Goal: Task Accomplishment & Management: Manage account settings

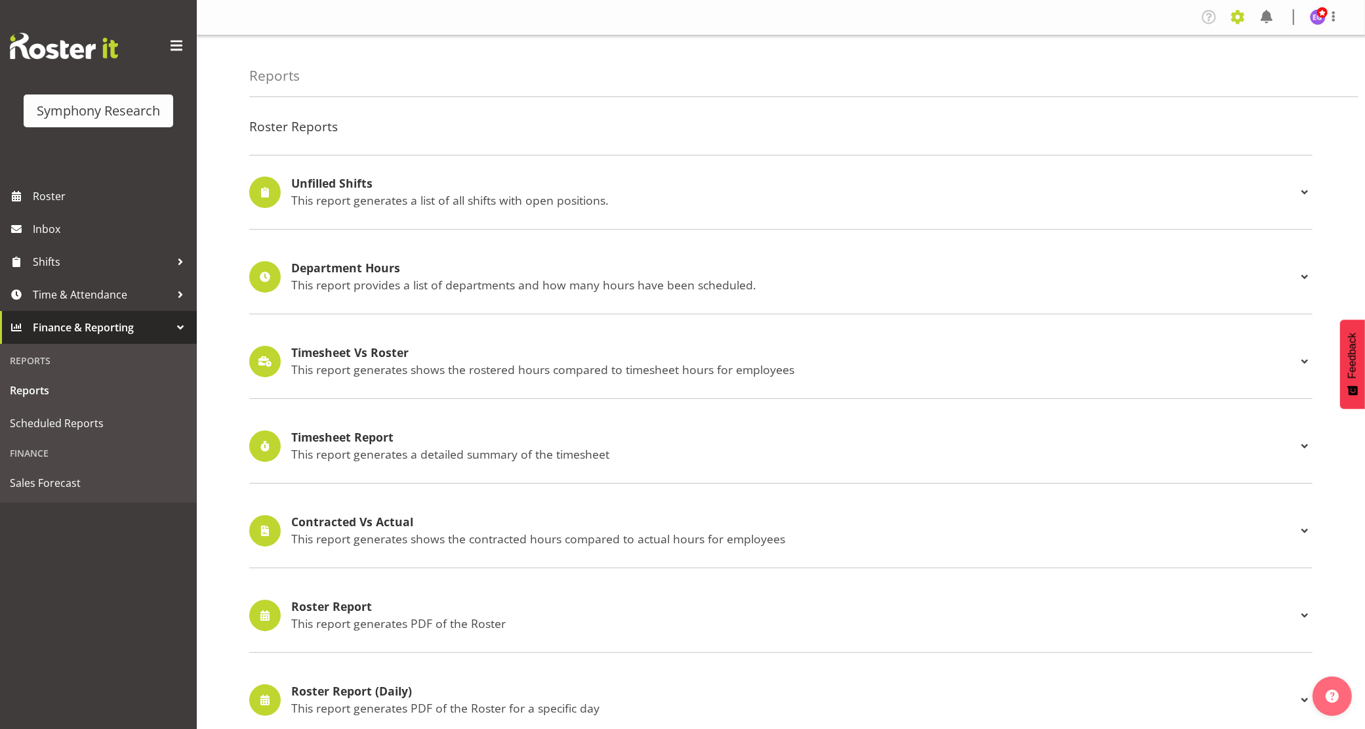
click at [1238, 14] on span at bounding box center [1238, 17] width 21 height 21
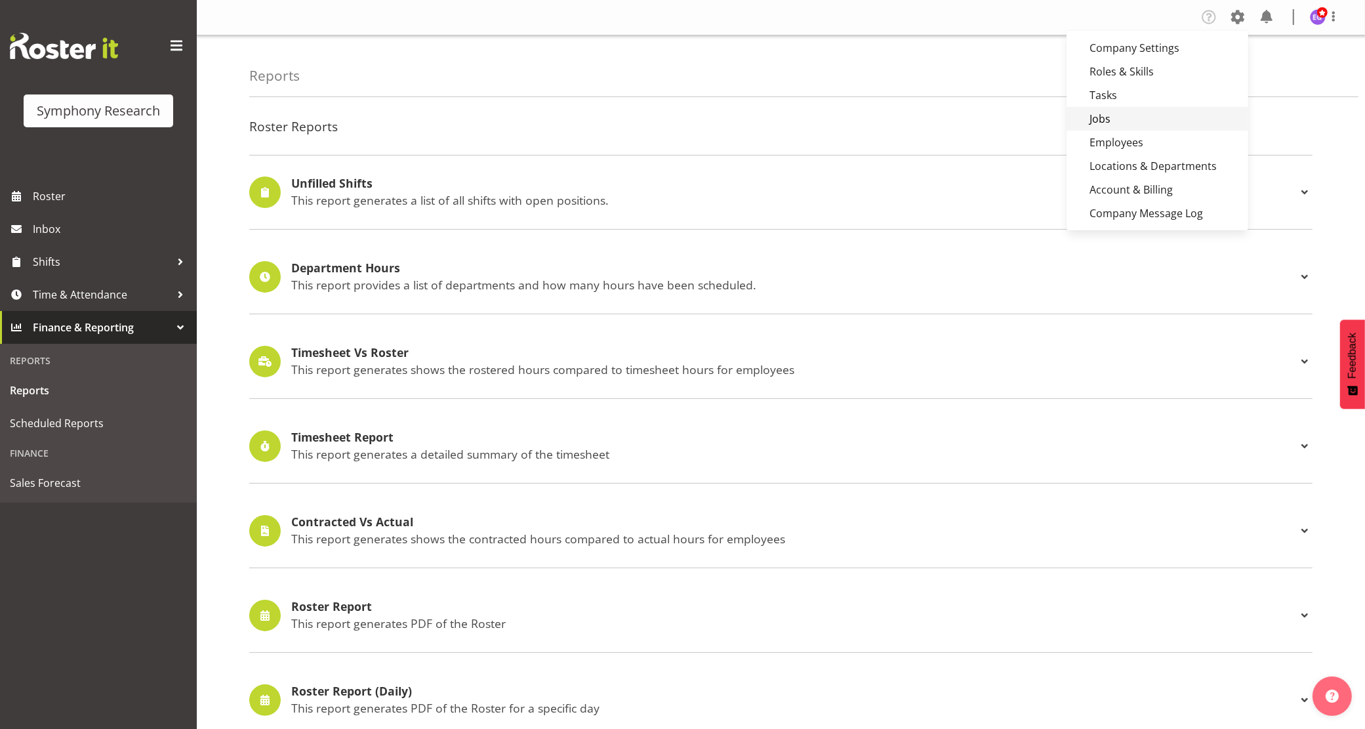
click at [1144, 115] on link "Jobs" at bounding box center [1158, 119] width 182 height 24
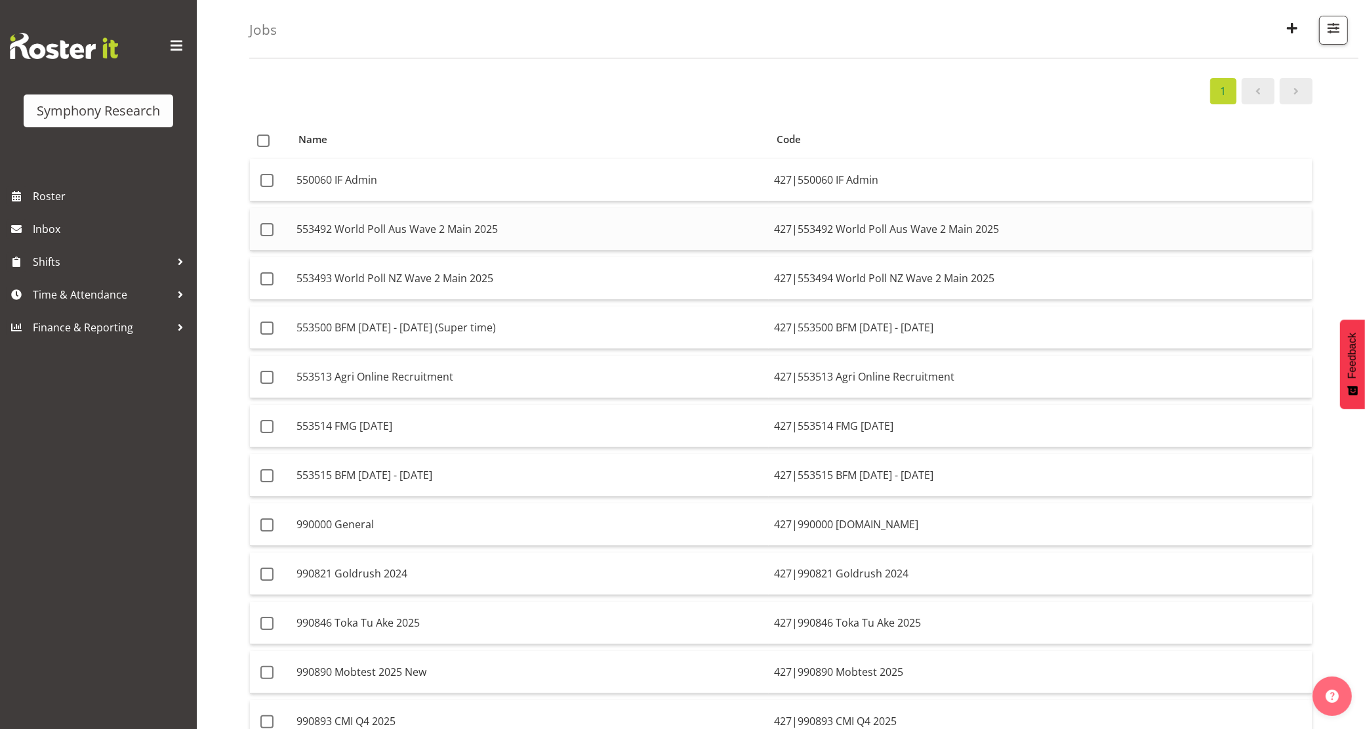
scroll to position [82, 0]
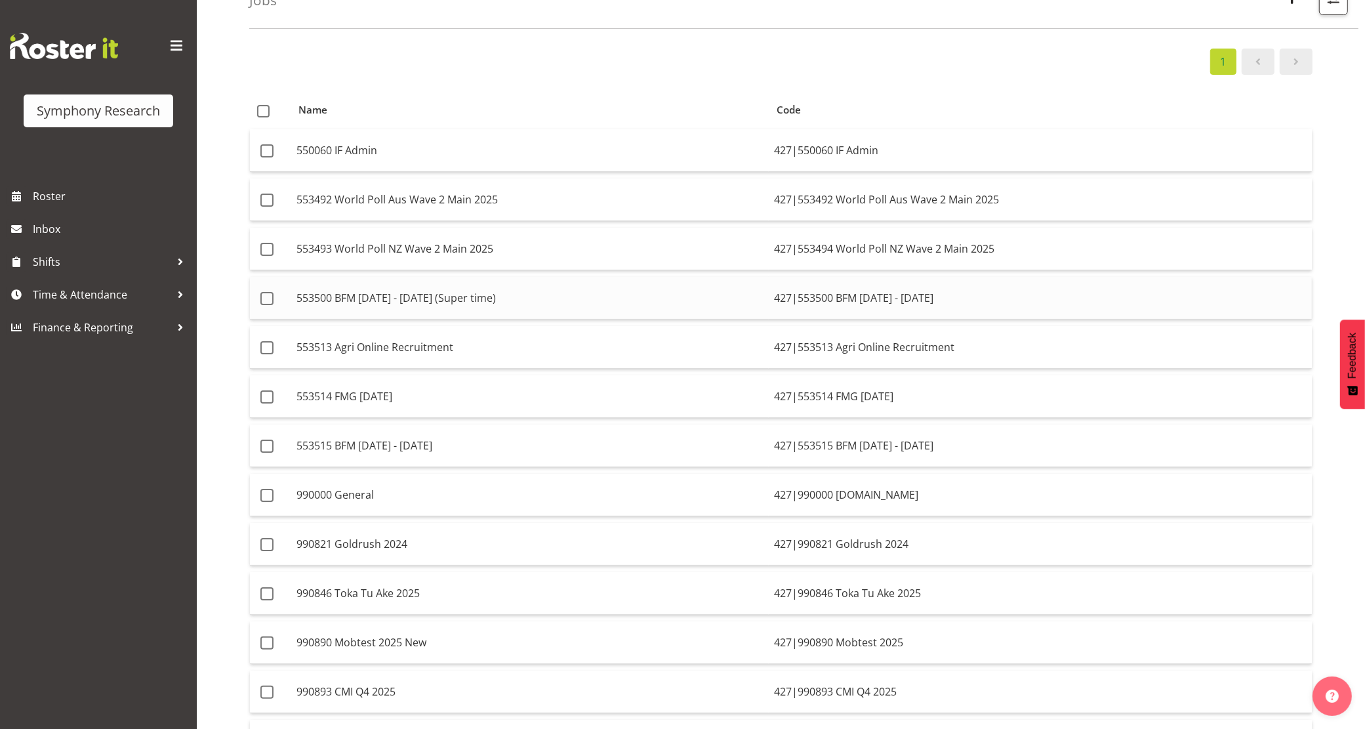
click at [563, 295] on td "553500 BFM Jul - Sep 2025 (Super time)" at bounding box center [530, 298] width 478 height 43
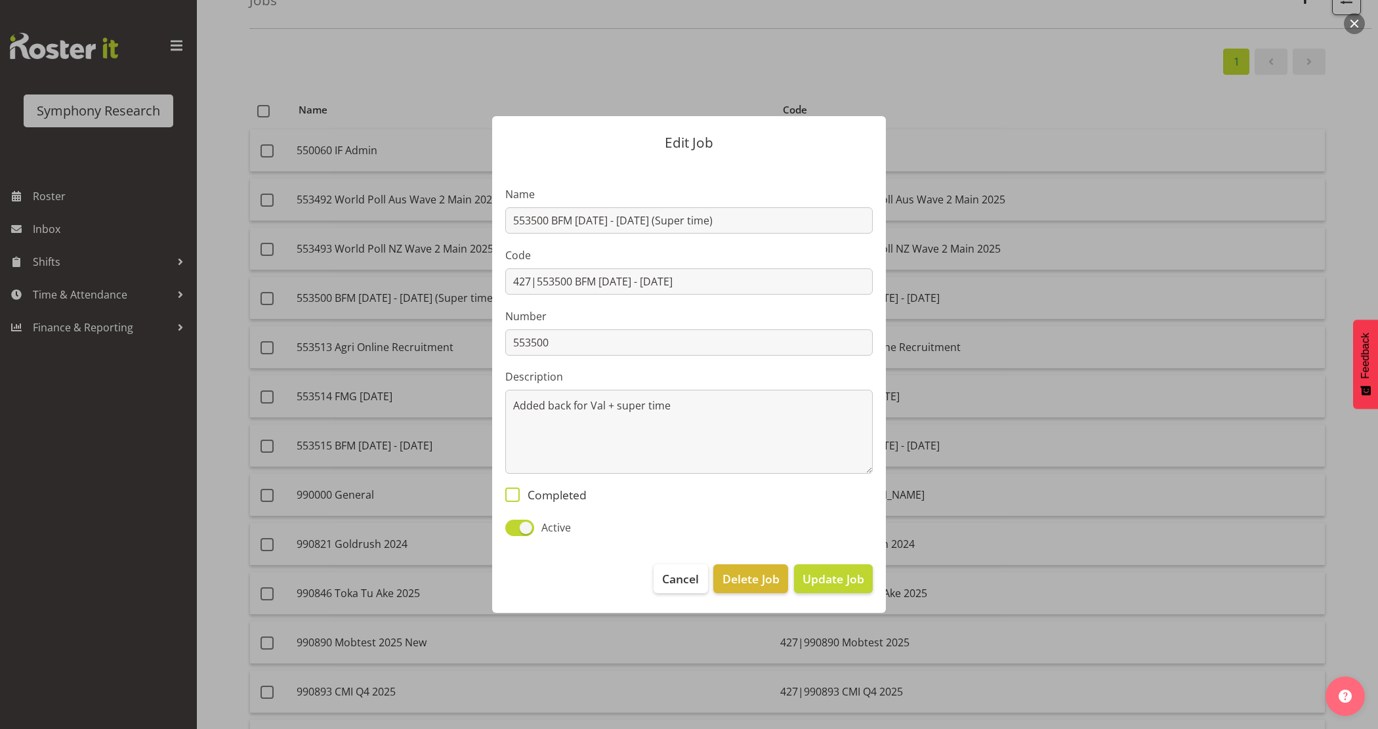
click at [563, 495] on span "Completed" at bounding box center [553, 495] width 67 height 14
click at [514, 495] on input "Completed" at bounding box center [509, 495] width 9 height 9
checkbox input "true"
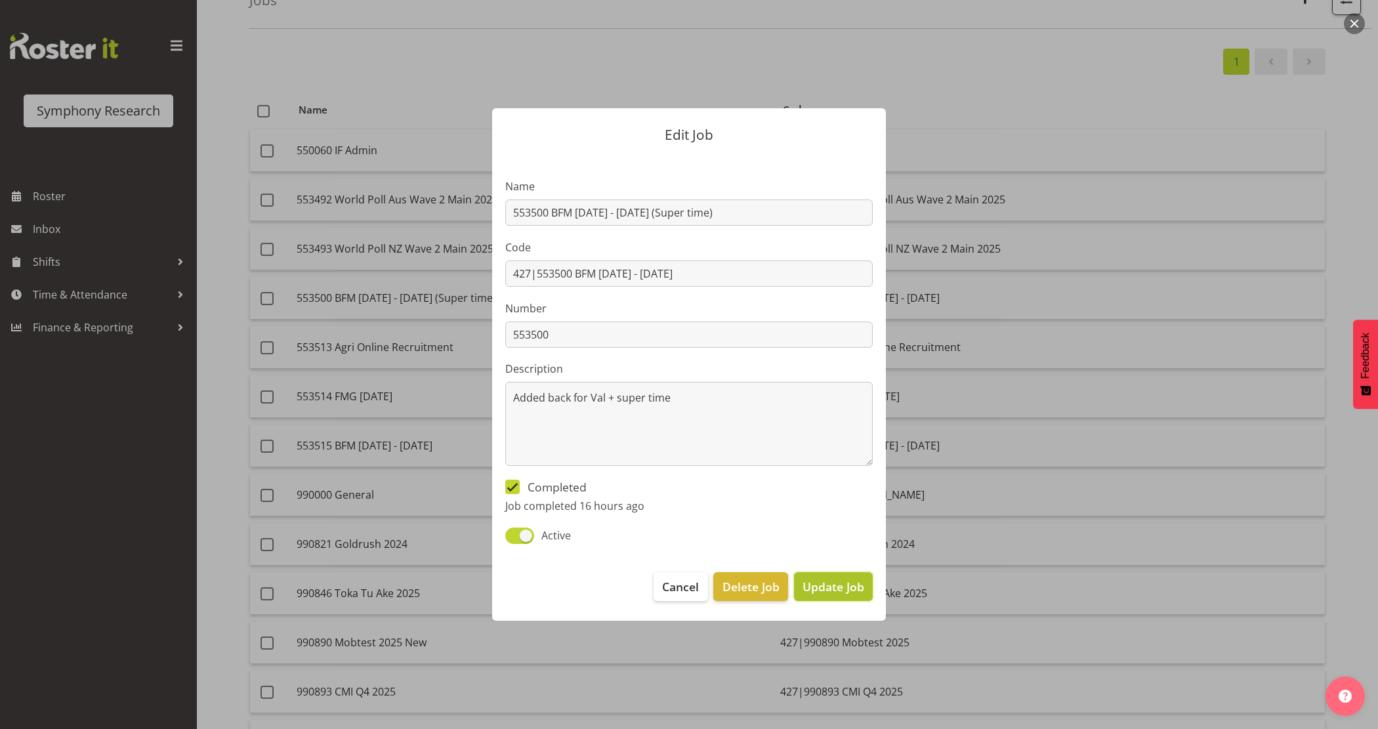
click at [806, 585] on span "Update Job" at bounding box center [833, 586] width 62 height 17
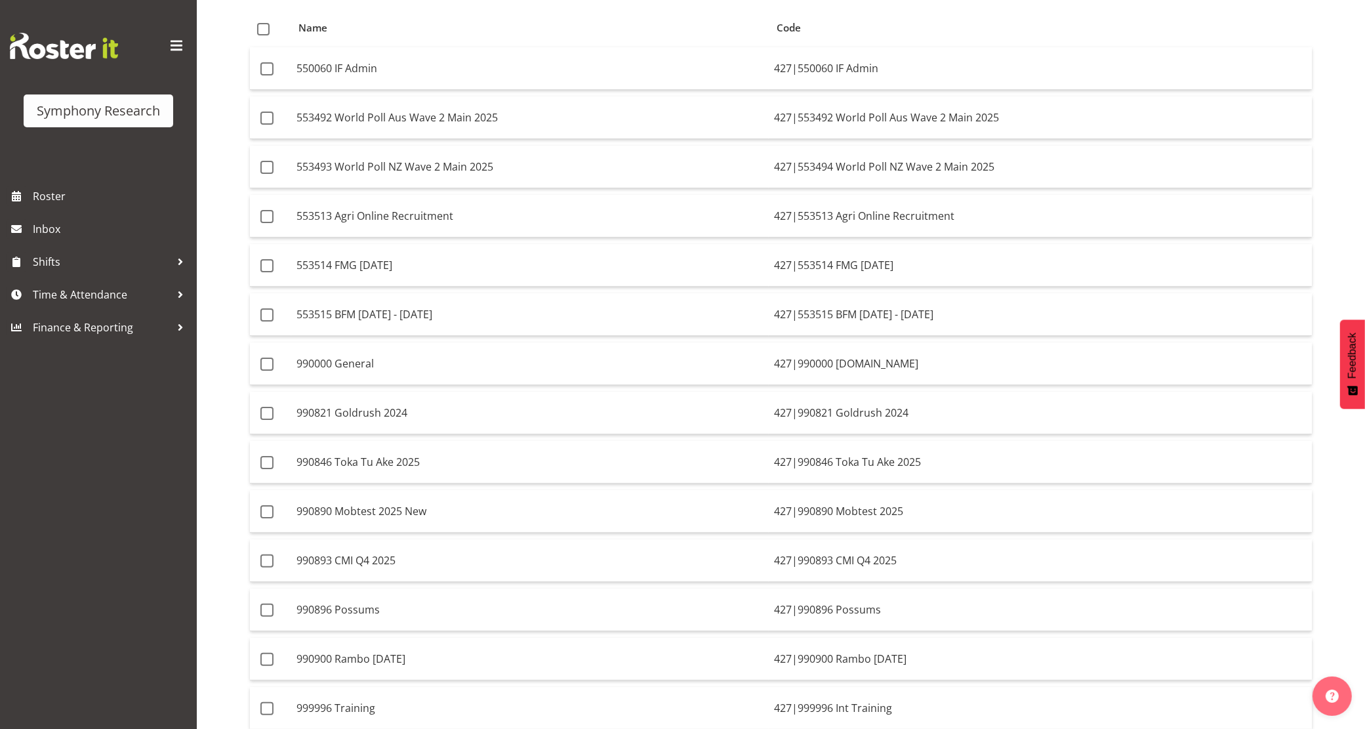
scroll to position [246, 0]
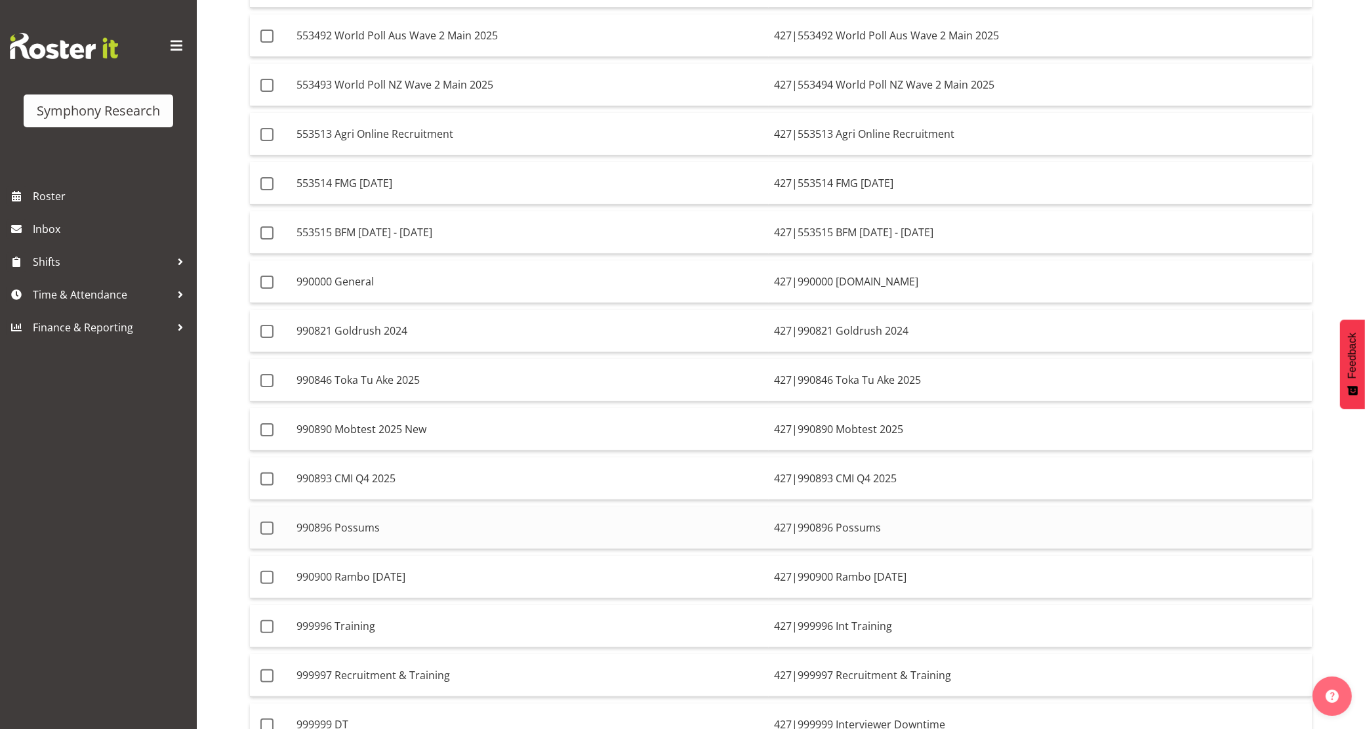
click at [724, 538] on td "990896 Possums" at bounding box center [530, 528] width 478 height 43
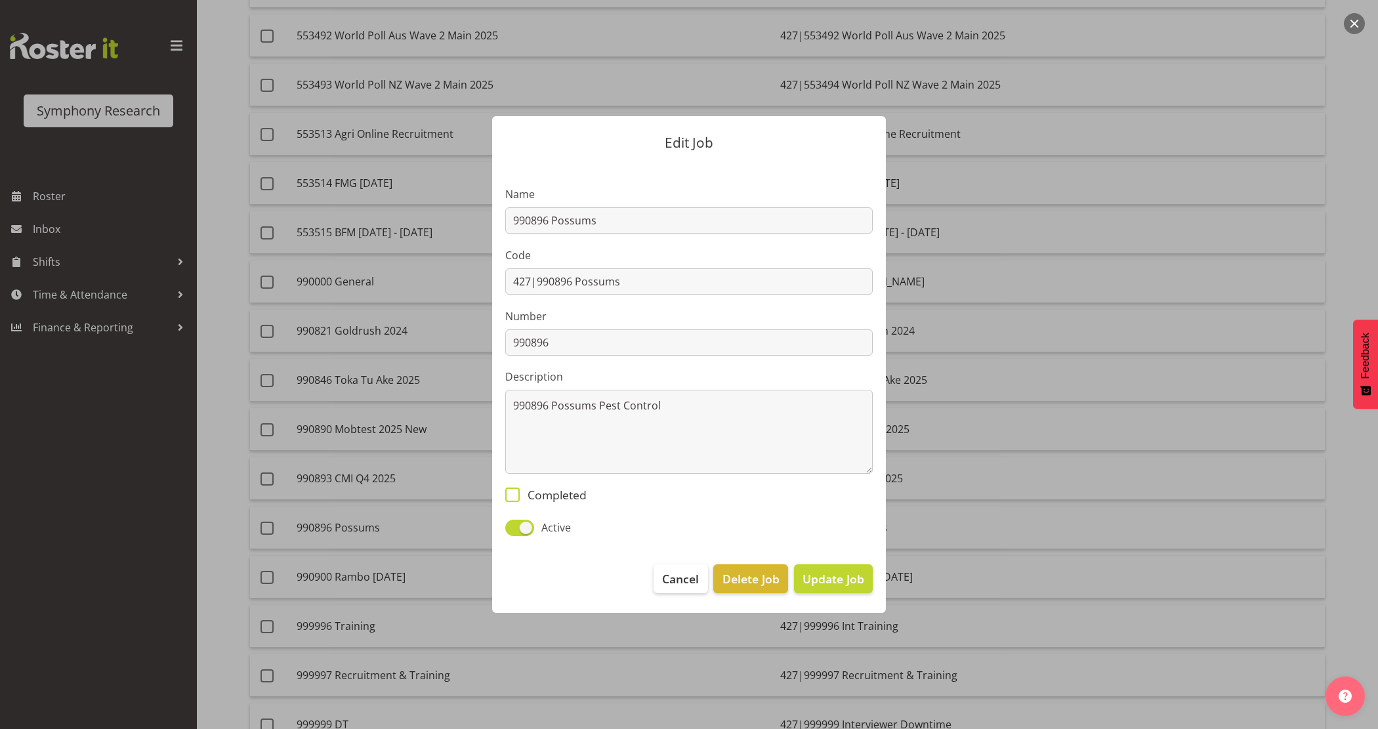
click at [556, 488] on span "Completed" at bounding box center [553, 495] width 67 height 14
click at [514, 491] on input "Completed" at bounding box center [509, 495] width 9 height 9
checkbox input "true"
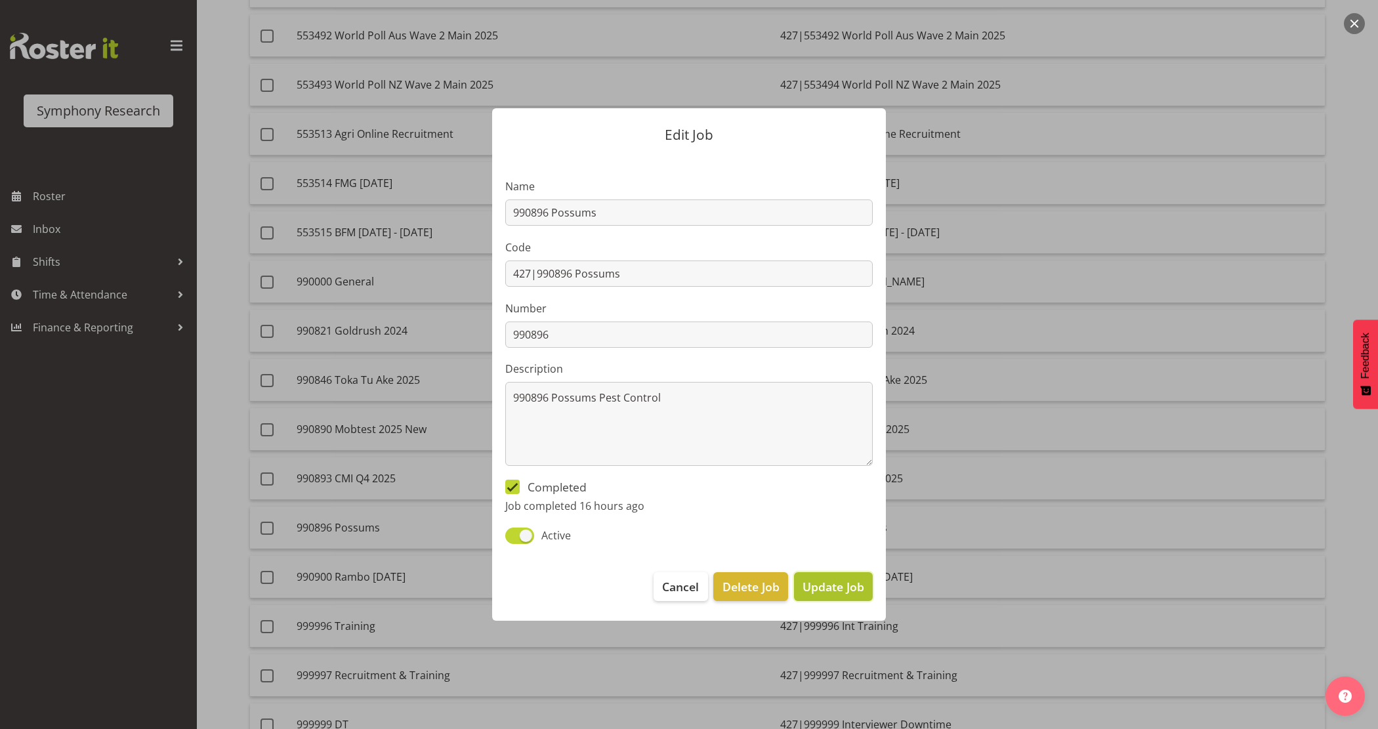
click at [817, 585] on span "Update Job" at bounding box center [833, 586] width 62 height 17
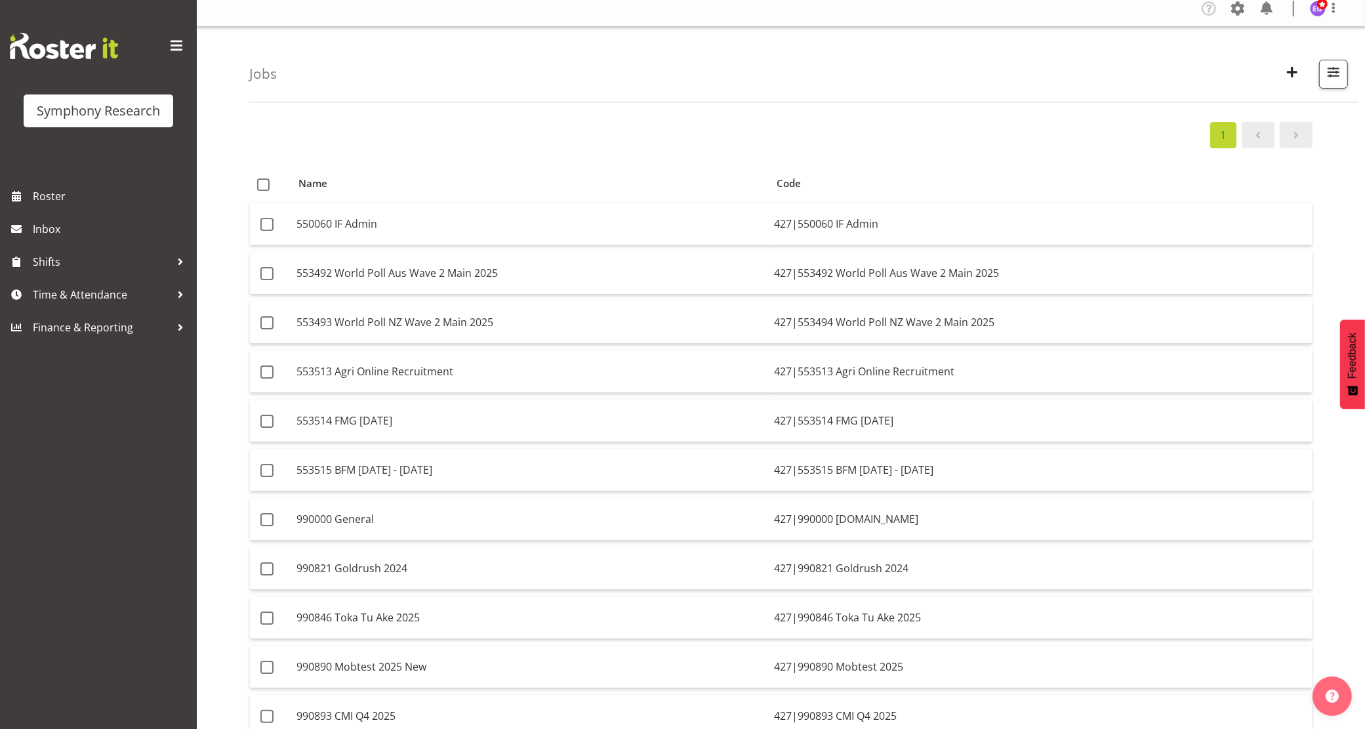
scroll to position [0, 0]
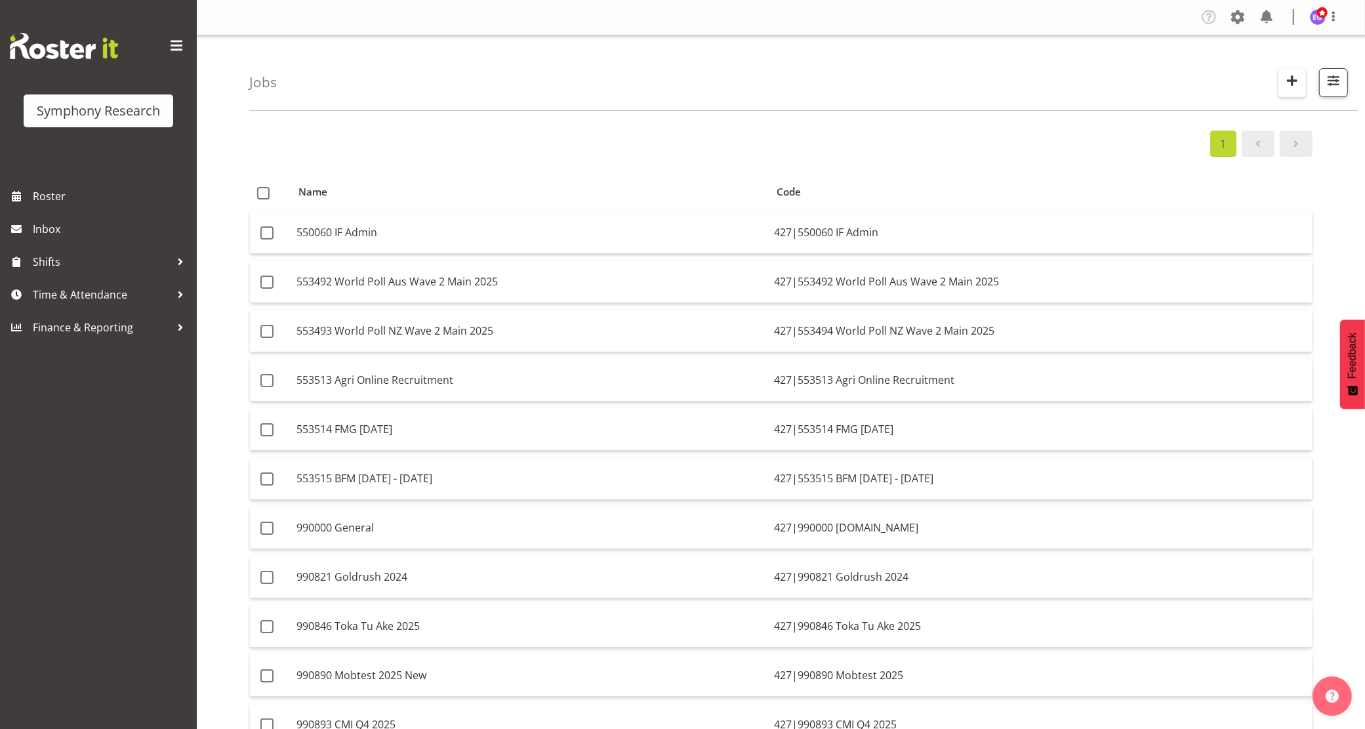
click at [1300, 79] on span "button" at bounding box center [1292, 80] width 17 height 17
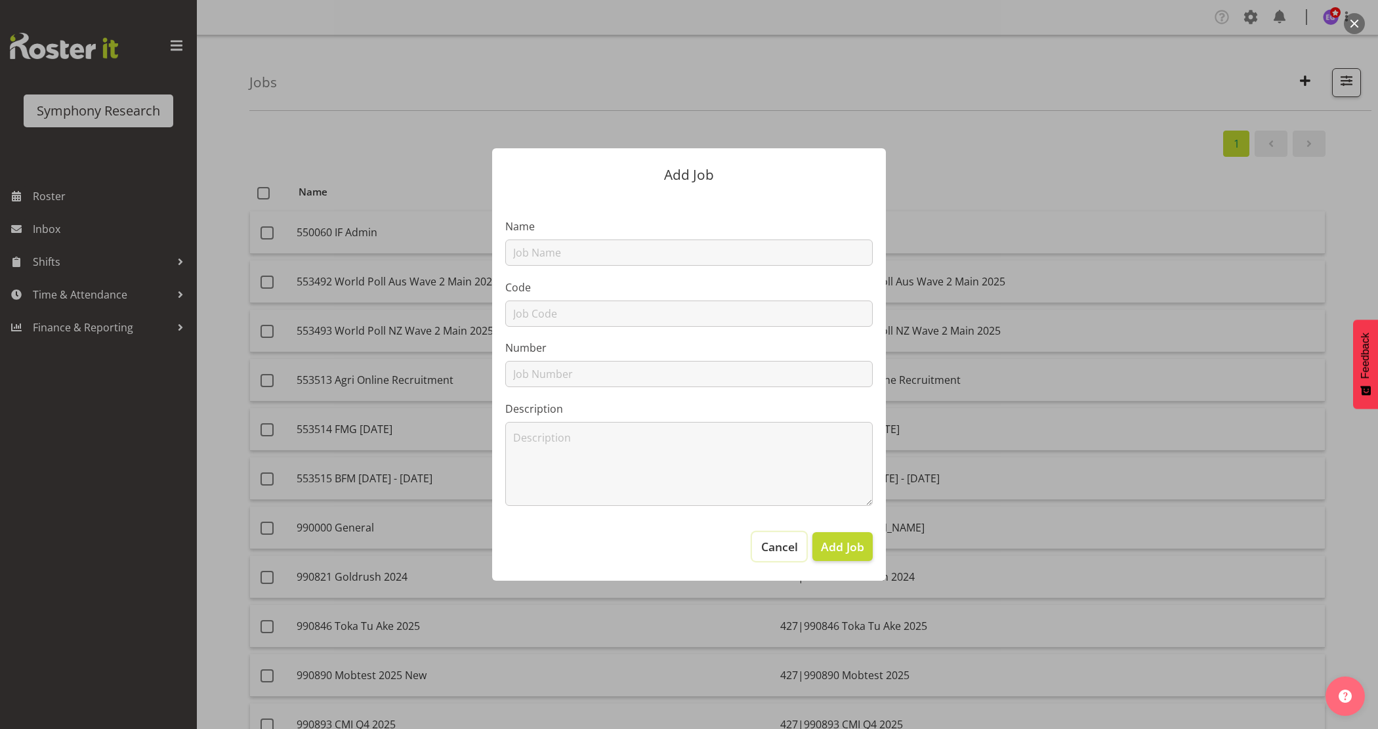
click at [786, 542] on span "Cancel" at bounding box center [779, 546] width 37 height 17
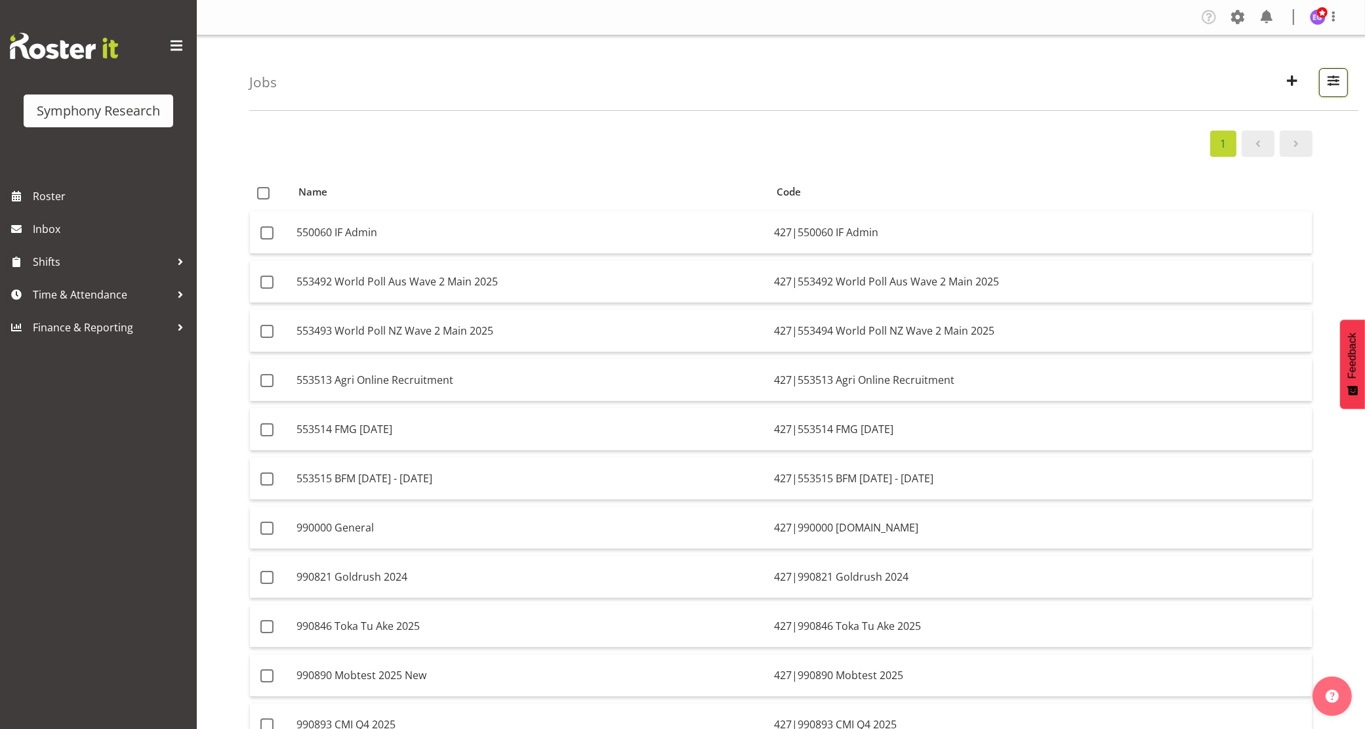
click at [1327, 80] on span "button" at bounding box center [1333, 80] width 17 height 17
click at [1231, 210] on span "Showing running jobs" at bounding box center [1252, 210] width 108 height 14
click at [1171, 210] on input "Showing running jobs" at bounding box center [1166, 209] width 9 height 9
checkbox input "true"
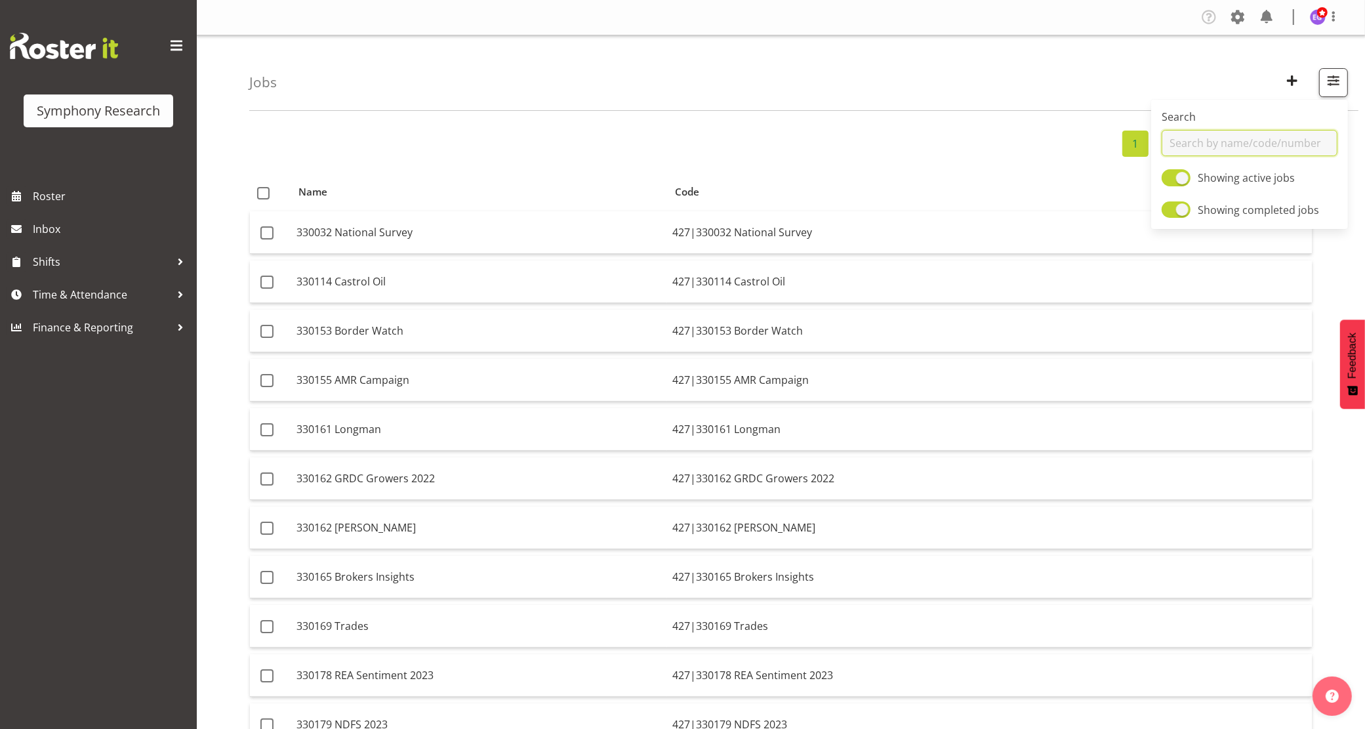
click at [1235, 138] on input "text" at bounding box center [1250, 143] width 176 height 26
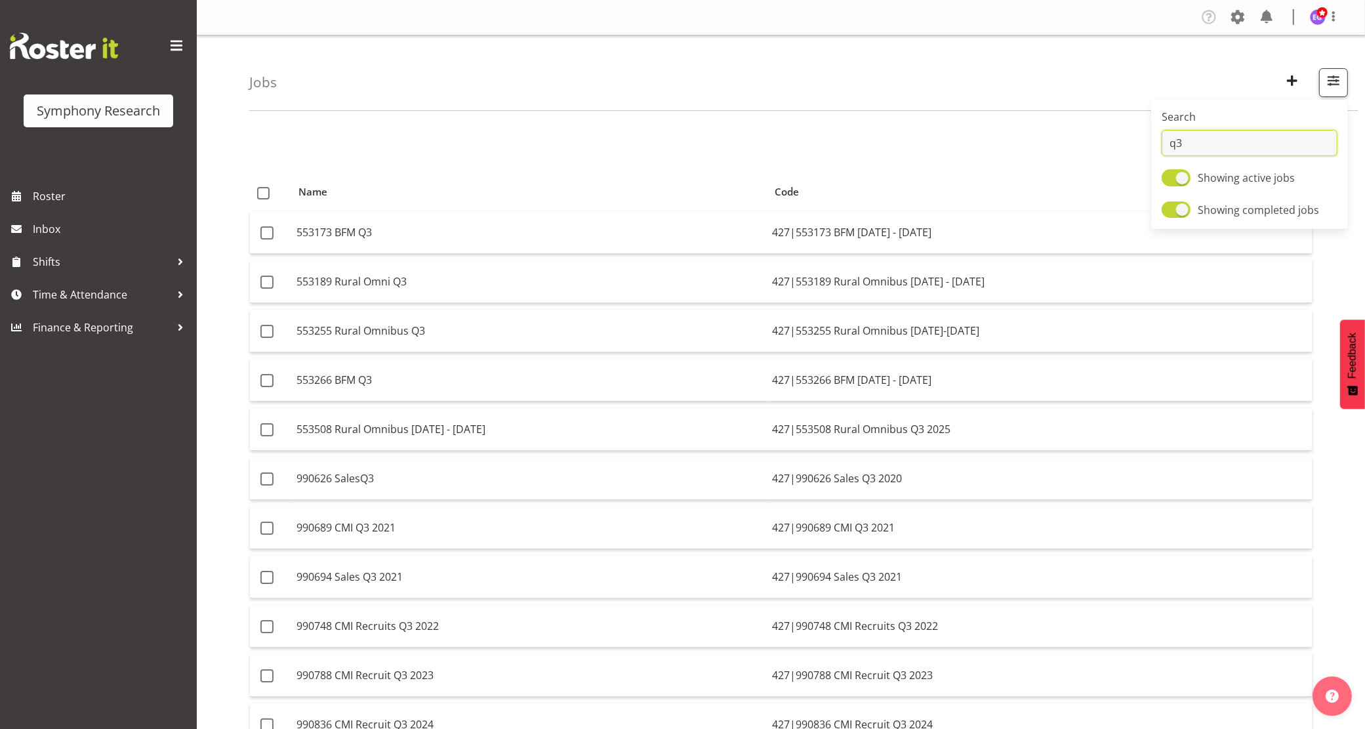
drag, startPoint x: 1153, startPoint y: 133, endPoint x: 1074, endPoint y: 133, distance: 79.4
click at [1074, 133] on div "Jobs Search q3 Showing active jobs Showing completed jobs 1 Name Code 553173 BF…" at bounding box center [781, 444] width 1169 height 818
click at [1333, 73] on span "button" at bounding box center [1333, 80] width 17 height 17
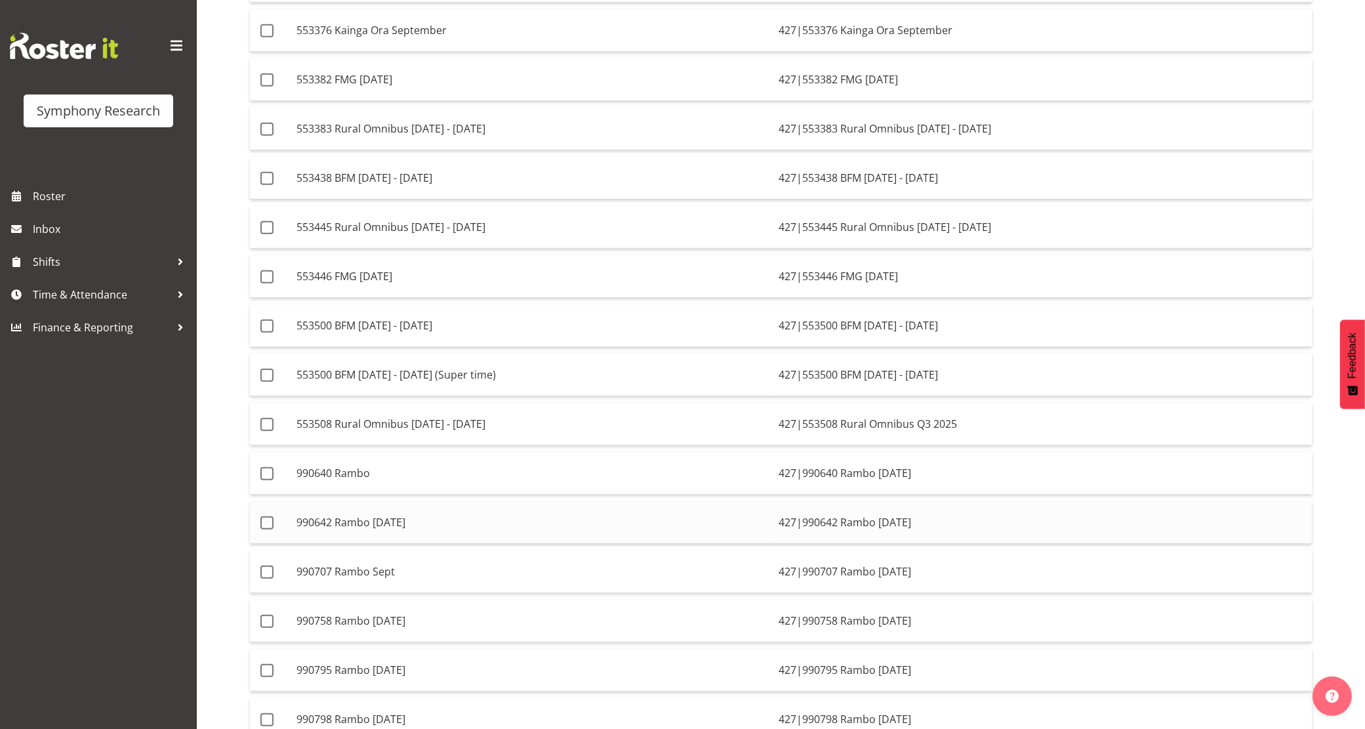
scroll to position [978, 0]
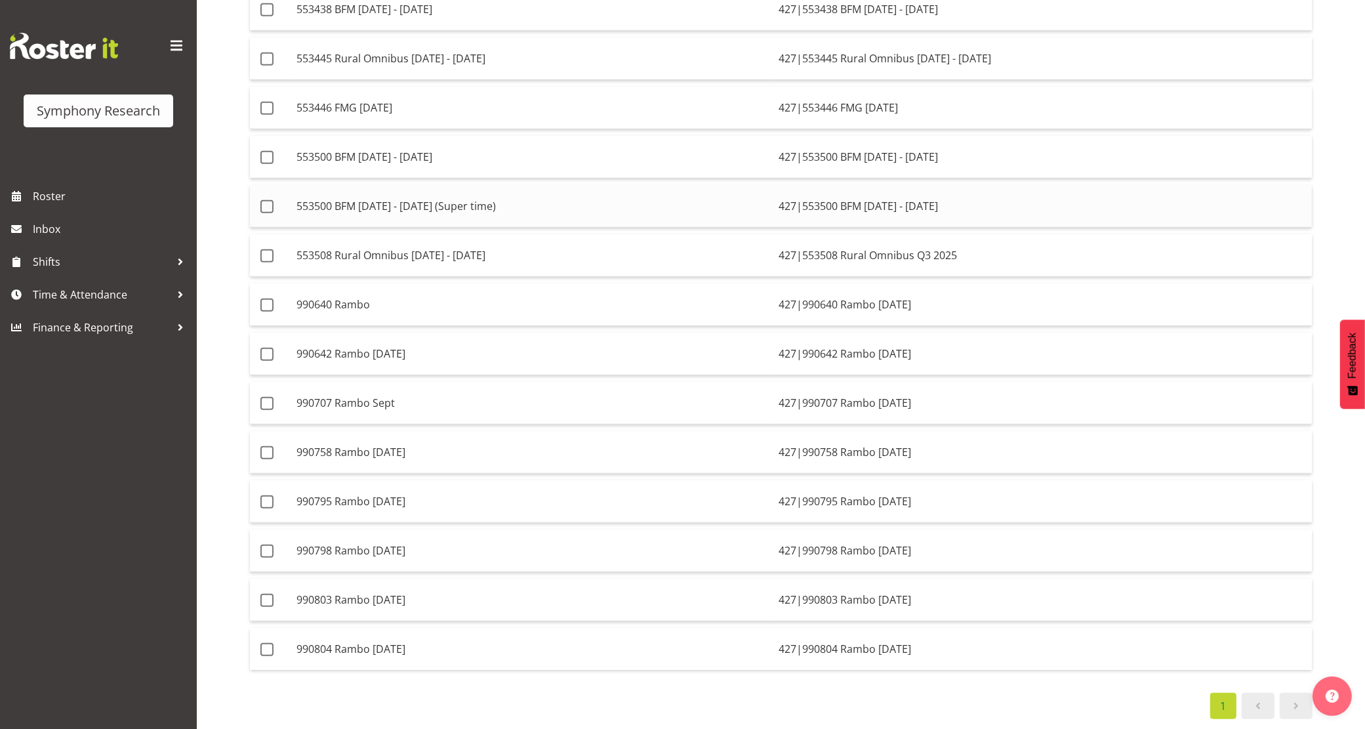
type input "sep"
click at [471, 191] on td "553500 BFM Jul - Sep 2025 (Super time)" at bounding box center [532, 206] width 483 height 43
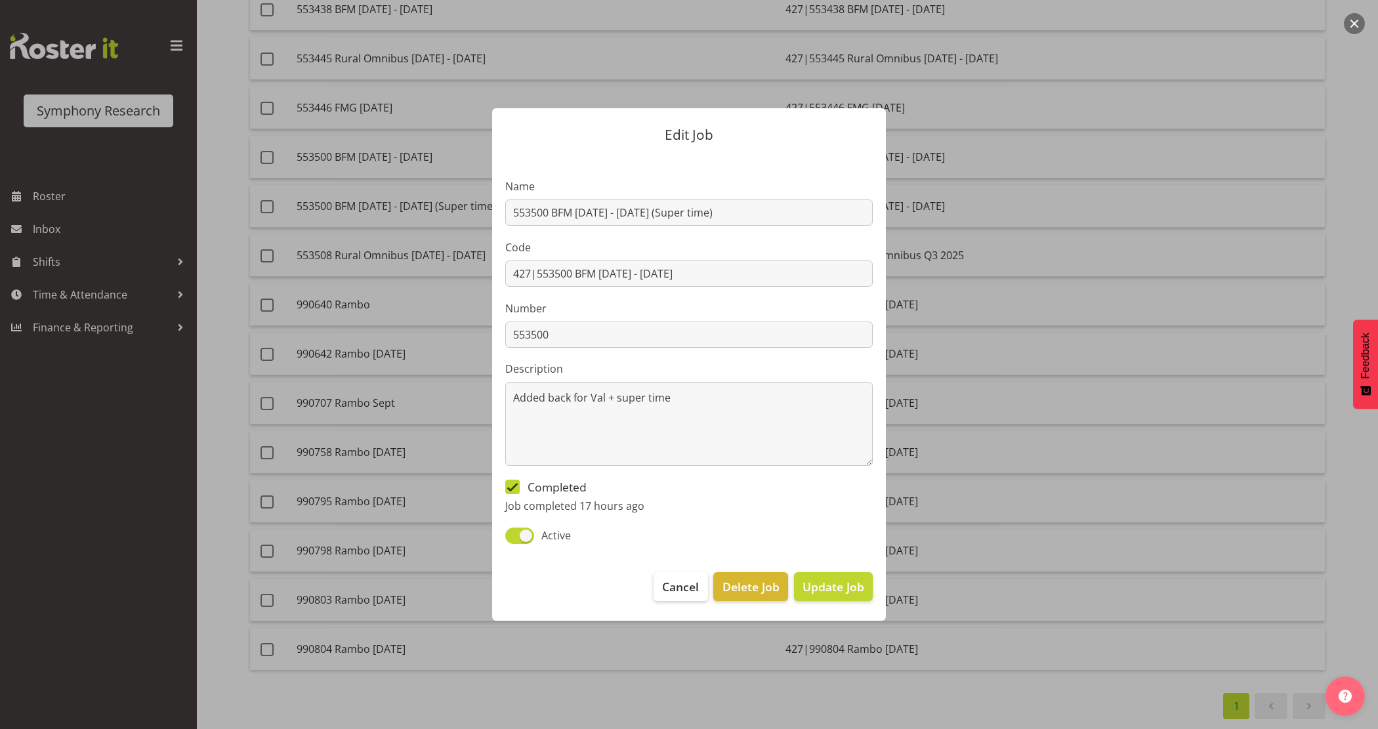
click at [548, 488] on span "Completed" at bounding box center [553, 487] width 67 height 14
click at [514, 488] on input "Completed" at bounding box center [509, 487] width 9 height 9
checkbox input "false"
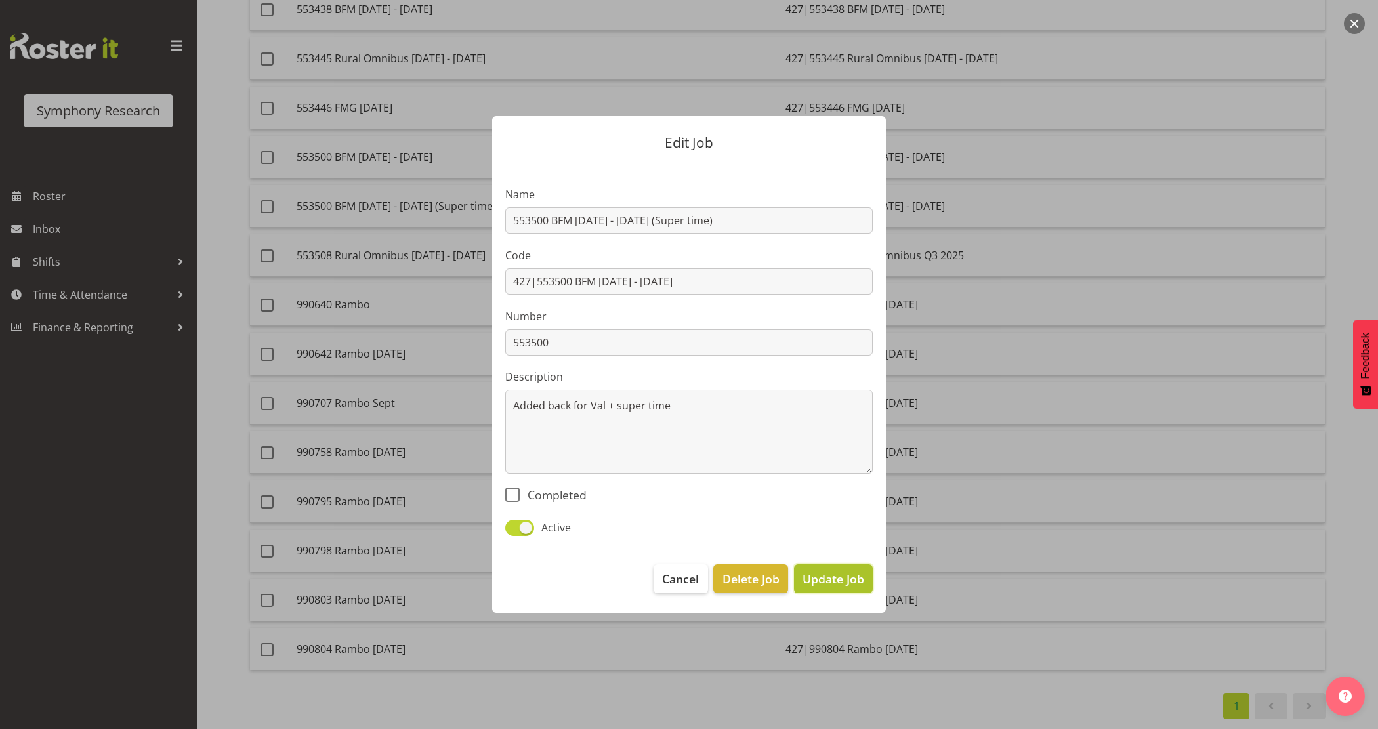
click at [832, 573] on span "Update Job" at bounding box center [833, 578] width 62 height 17
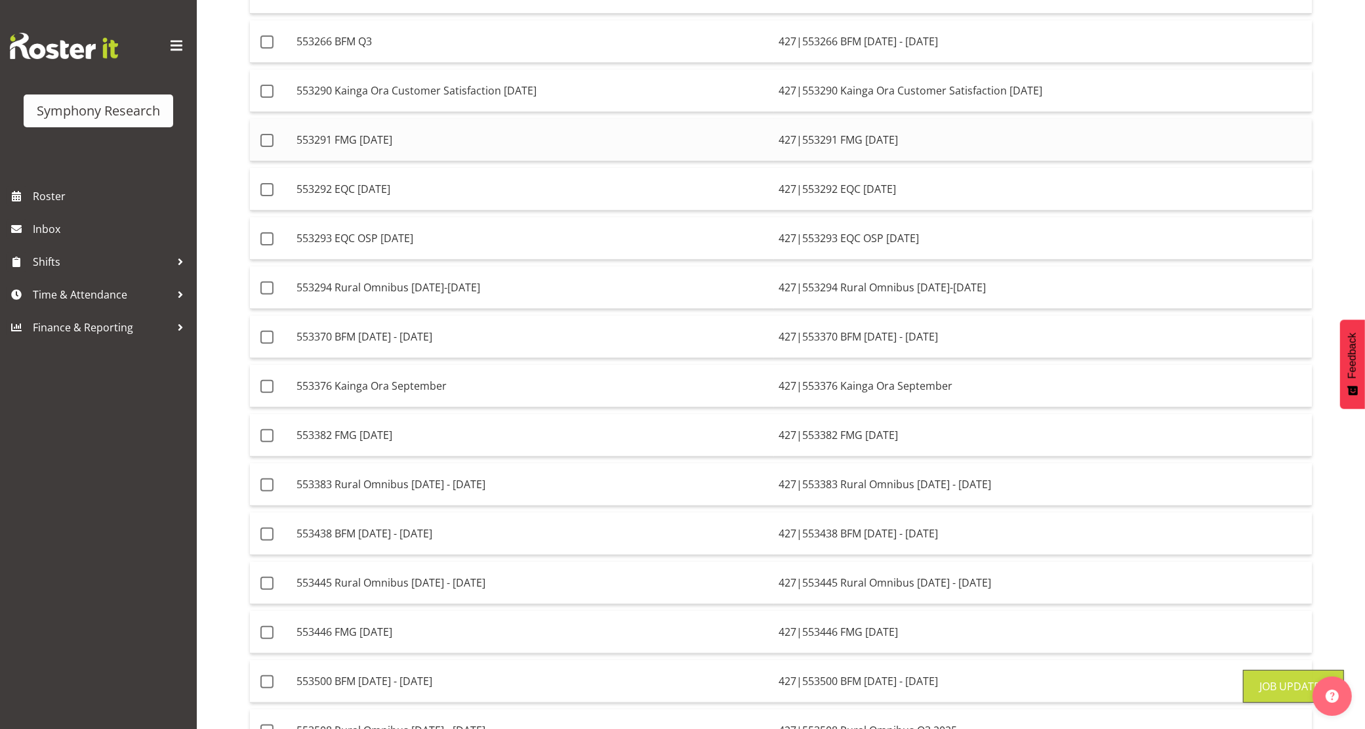
scroll to position [0, 0]
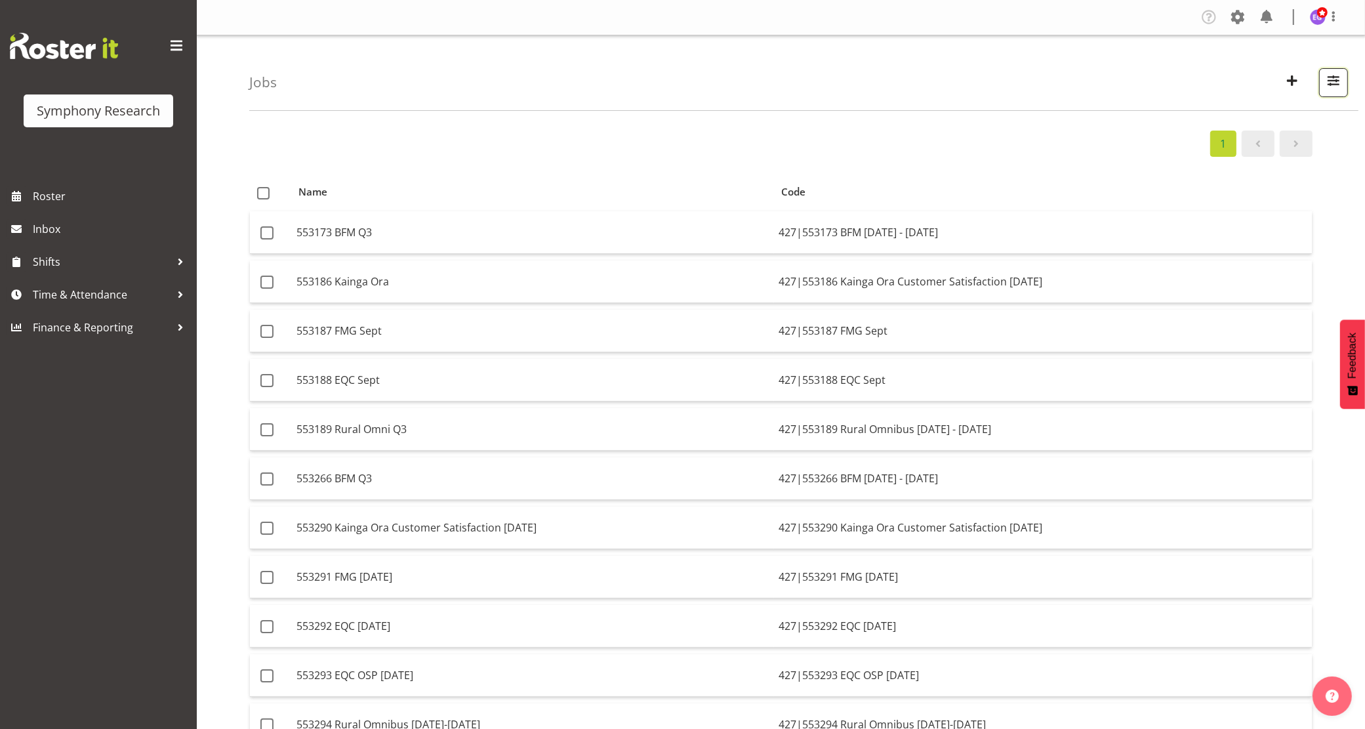
click at [1336, 82] on span "button" at bounding box center [1333, 80] width 17 height 17
drag, startPoint x: 1205, startPoint y: 135, endPoint x: 1129, endPoint y: 136, distance: 76.1
click at [1334, 87] on span "button" at bounding box center [1333, 80] width 17 height 17
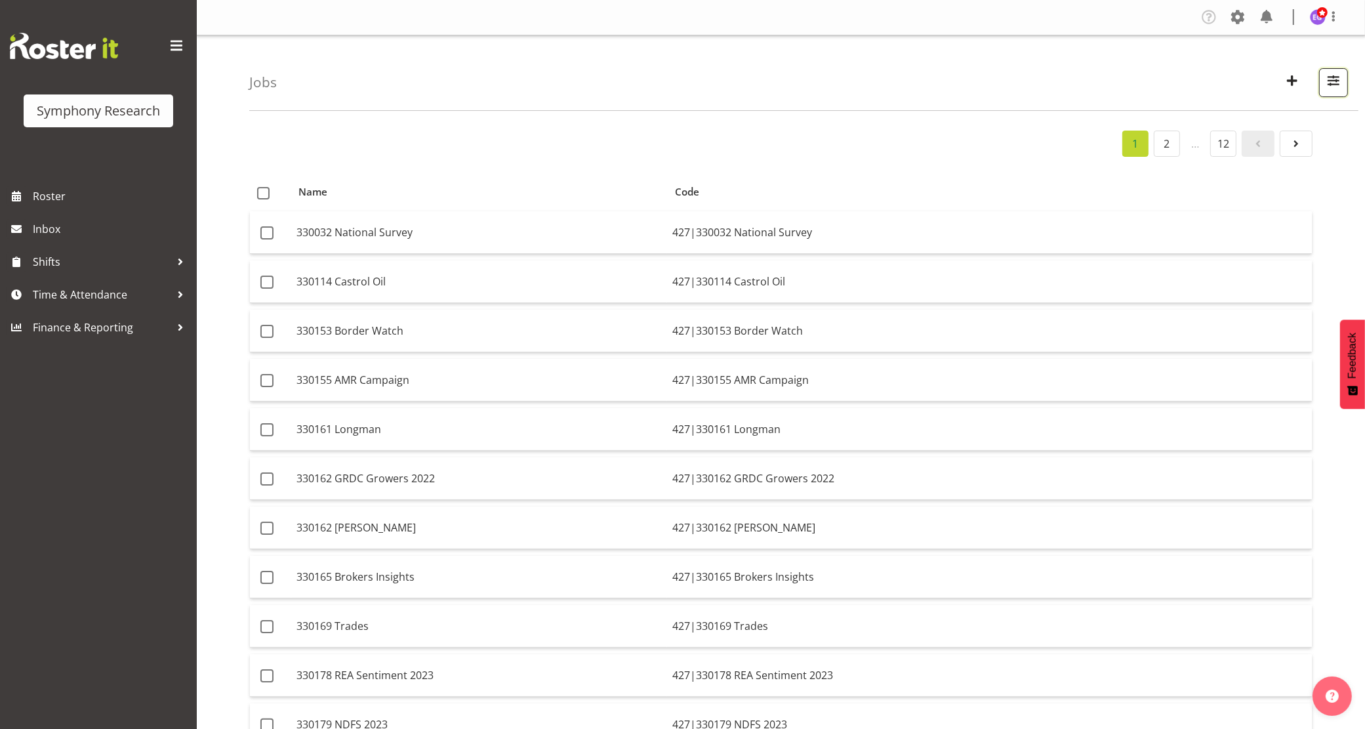
click at [1330, 79] on span "button" at bounding box center [1333, 80] width 17 height 17
click at [1178, 209] on span at bounding box center [1176, 209] width 29 height 16
click at [1171, 209] on input "Showing completed jobs" at bounding box center [1166, 209] width 9 height 9
checkbox input "false"
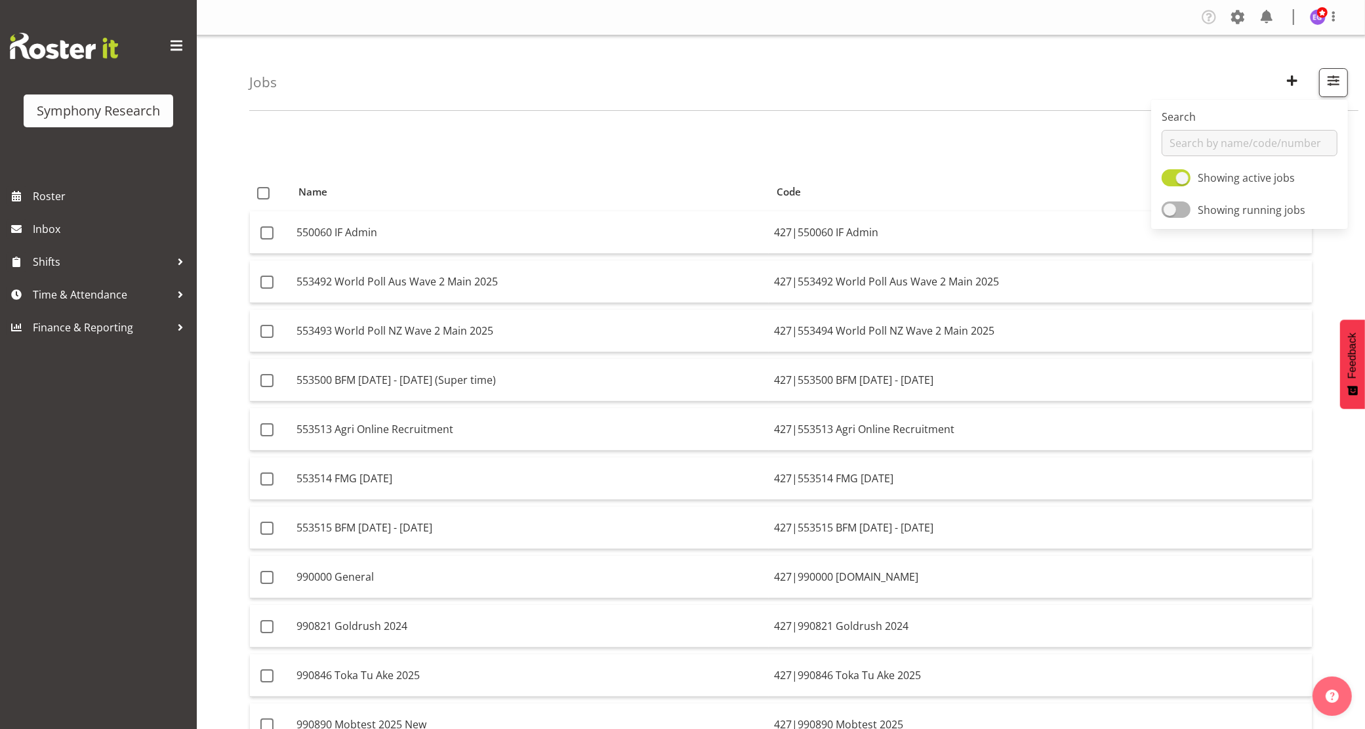
click at [929, 139] on div "1" at bounding box center [781, 144] width 1064 height 26
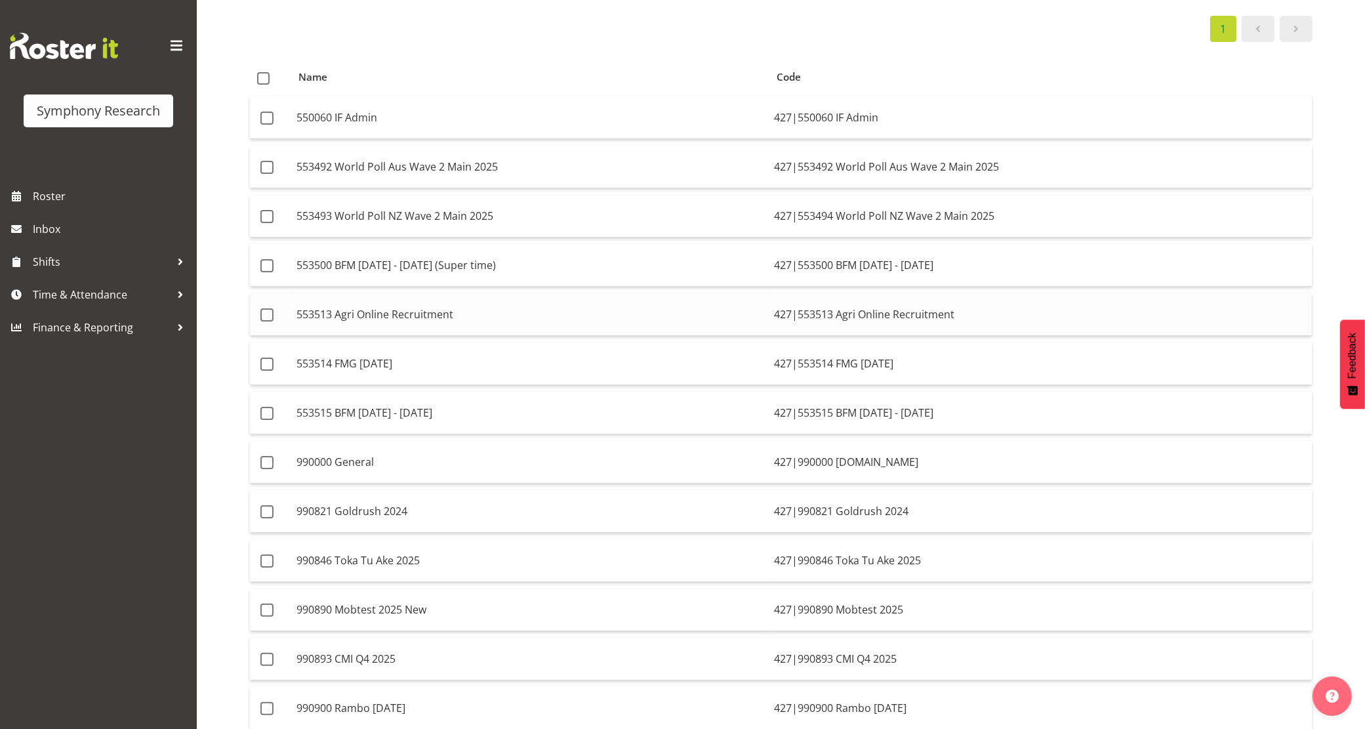
scroll to position [90, 0]
